Goal: Find specific page/section: Find specific page/section

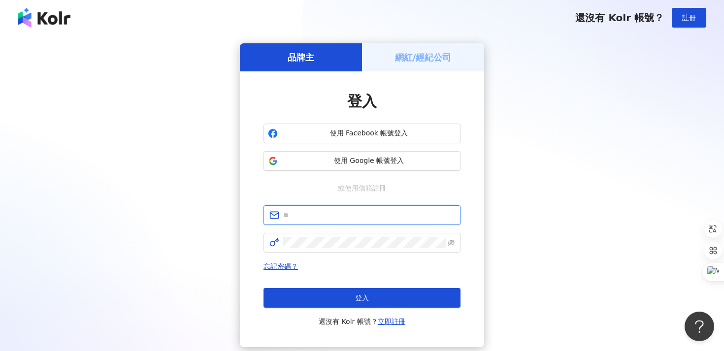
type input "**********"
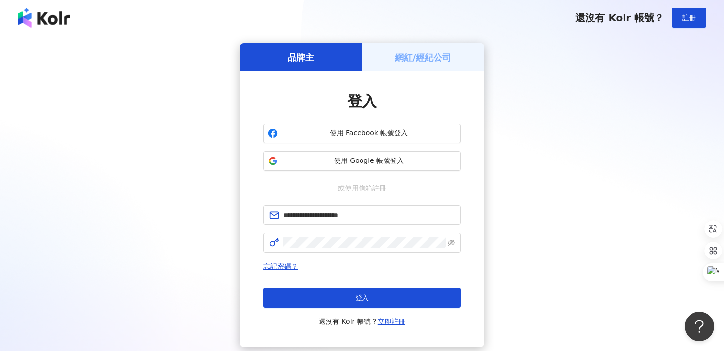
click at [443, 64] on h5 "網紅/經紀公司" at bounding box center [423, 57] width 57 height 12
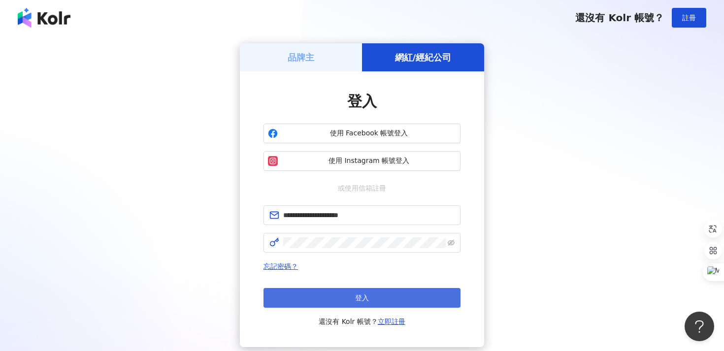
click at [344, 294] on button "登入" at bounding box center [361, 298] width 197 height 20
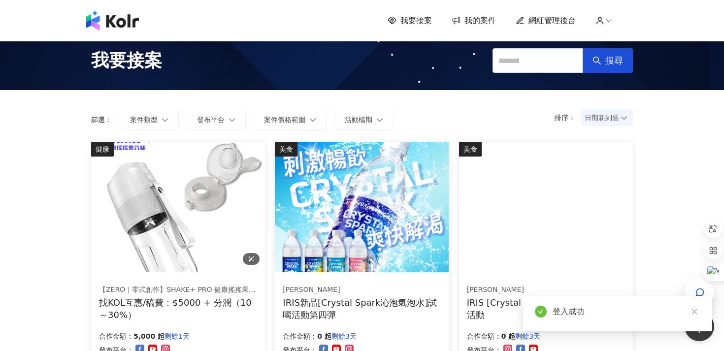
scroll to position [10, 0]
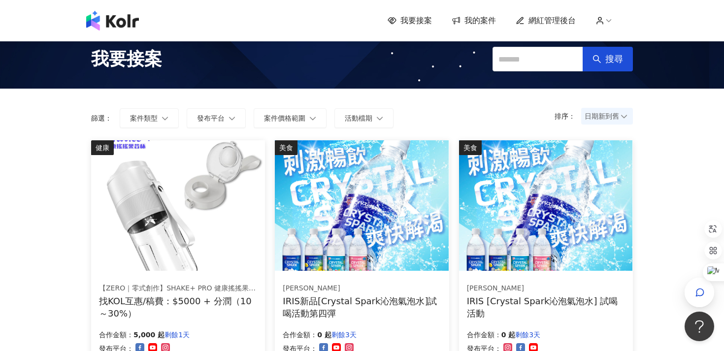
click at [481, 17] on span "我的案件" at bounding box center [480, 20] width 32 height 11
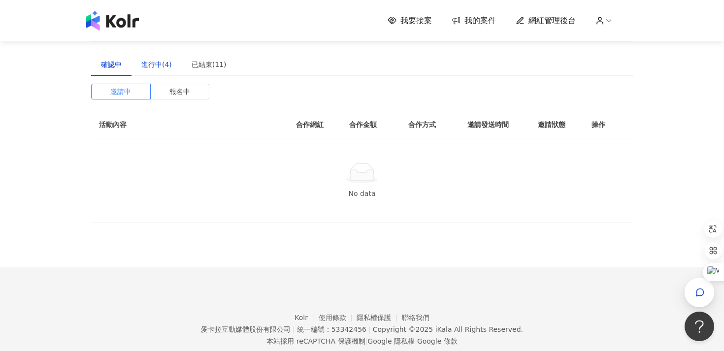
click at [158, 60] on div "進行中(4)" at bounding box center [156, 64] width 31 height 11
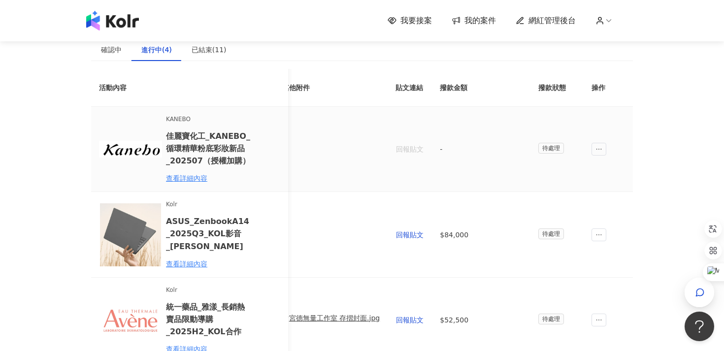
scroll to position [21, 0]
